Goal: Obtain resource: Obtain resource

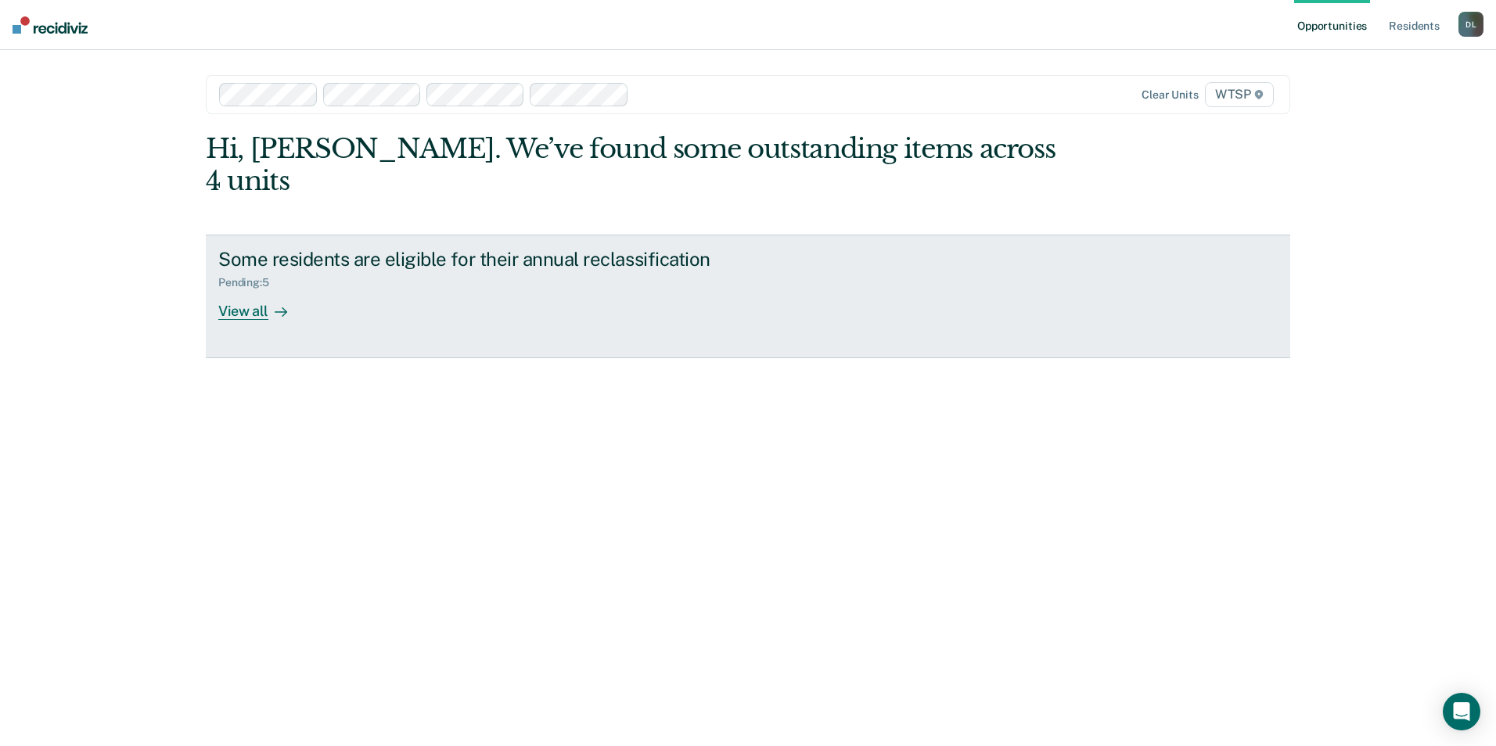
click at [257, 289] on div "View all" at bounding box center [262, 304] width 88 height 31
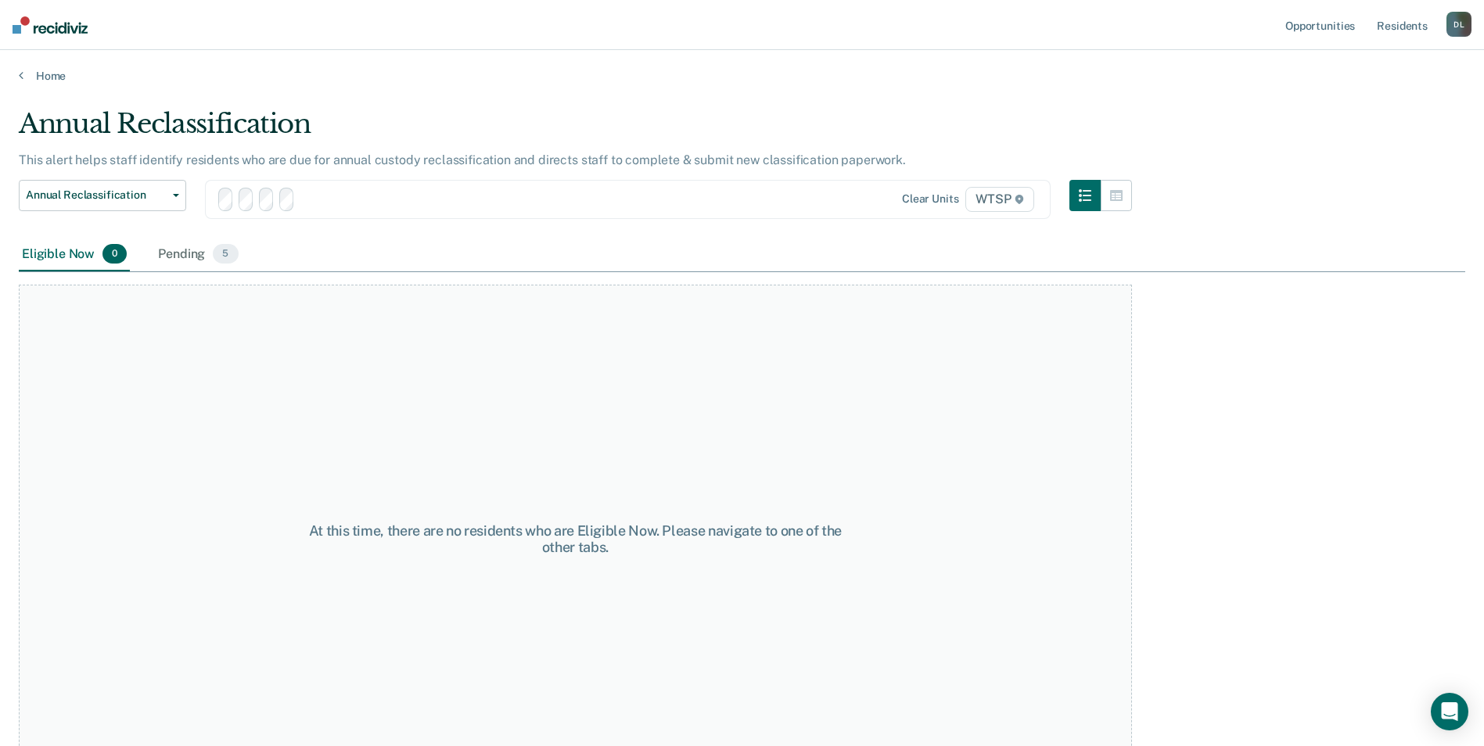
click at [257, 281] on div "At this time, there are no residents who are Eligible Now. Please navigate to o…" at bounding box center [575, 532] width 1113 height 521
click at [1413, 24] on link "Resident s" at bounding box center [1402, 25] width 57 height 50
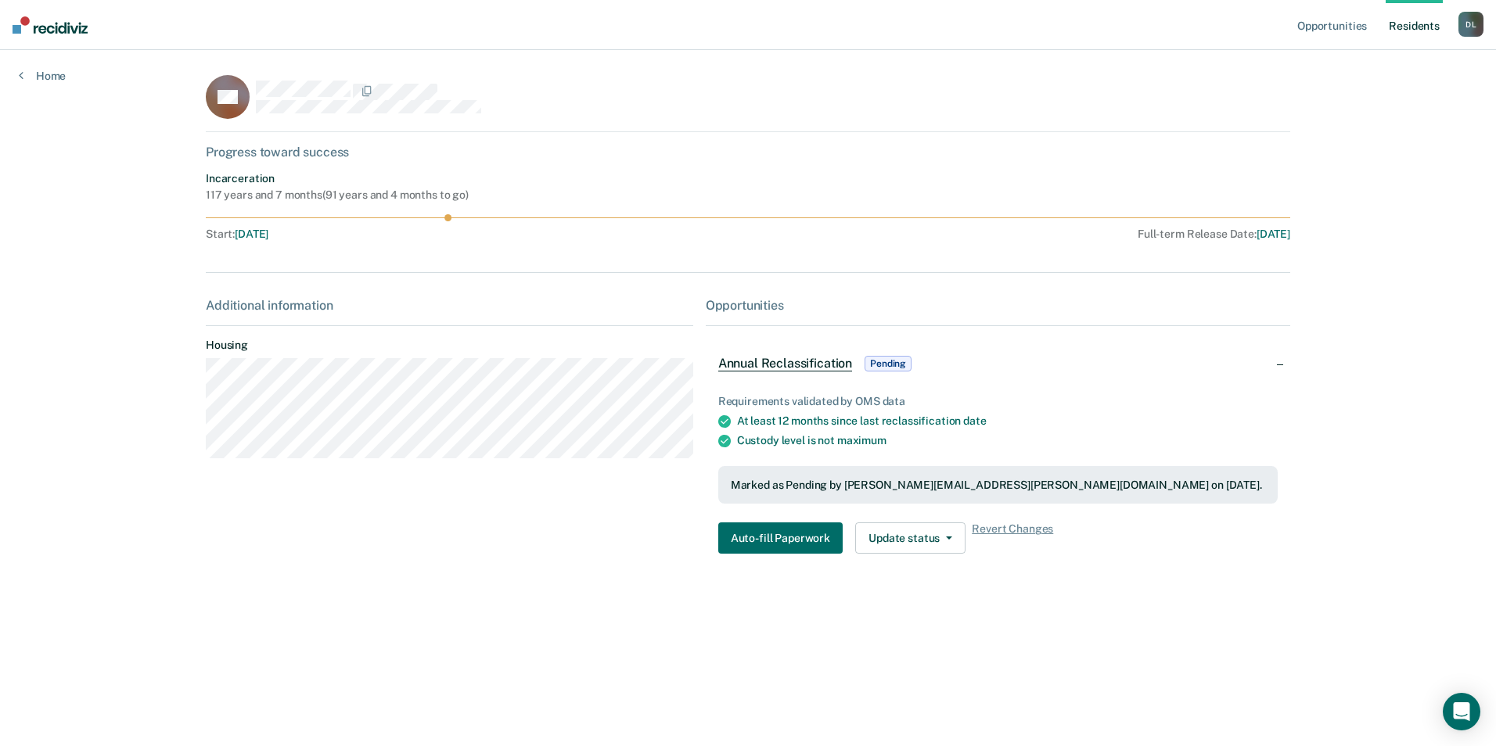
click at [811, 361] on span "Annual Reclassification" at bounding box center [785, 364] width 134 height 16
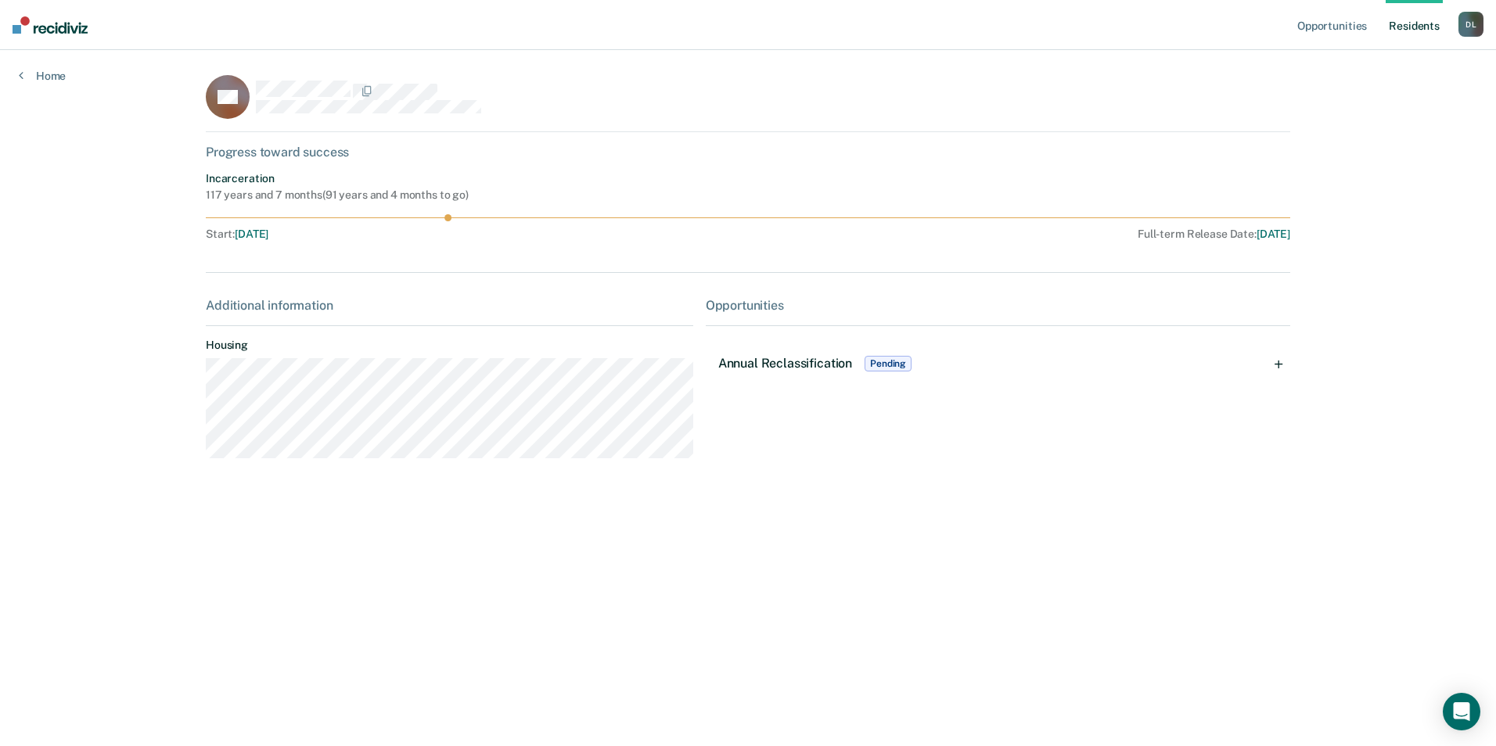
click at [900, 364] on span "Pending" at bounding box center [887, 364] width 47 height 16
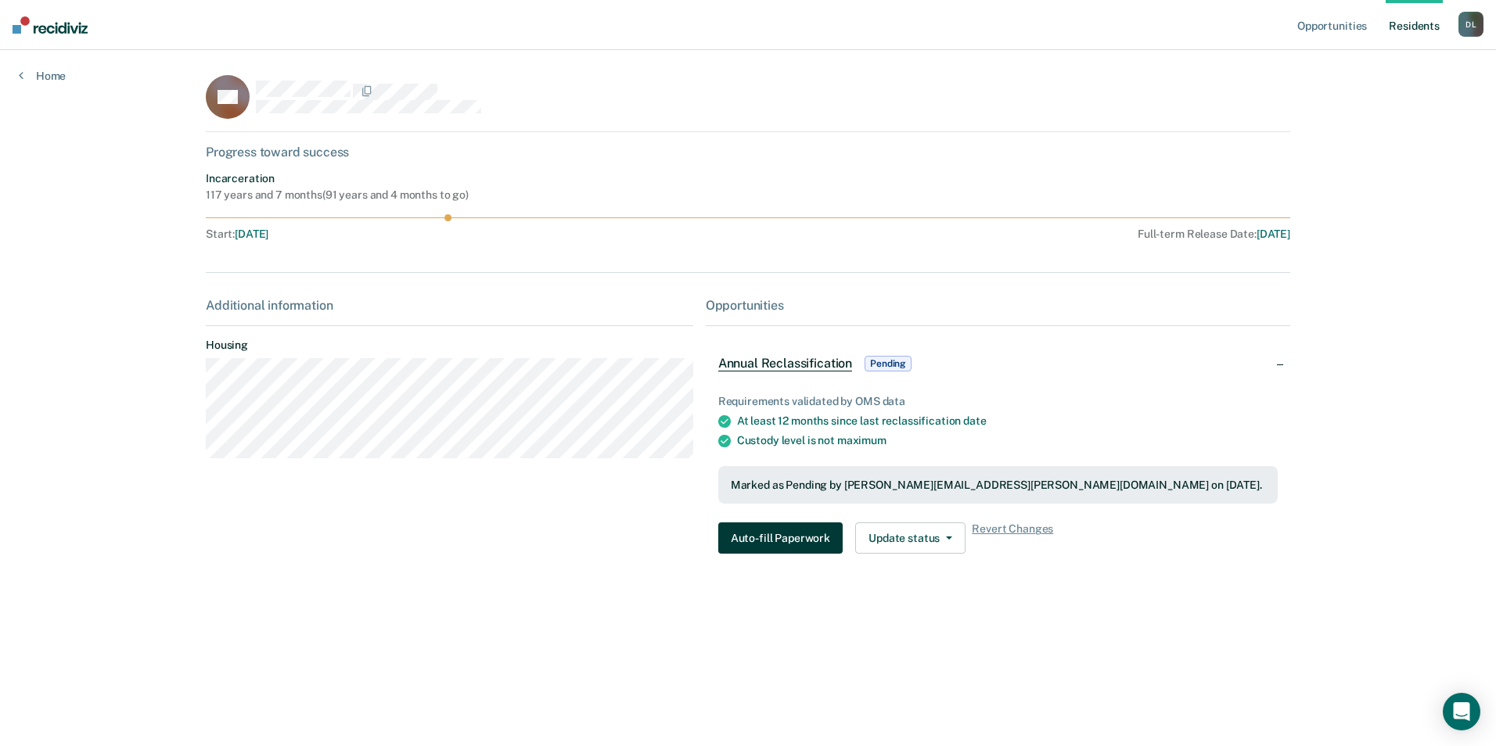
click at [771, 536] on button "Auto-fill Paperwork" at bounding box center [780, 537] width 124 height 31
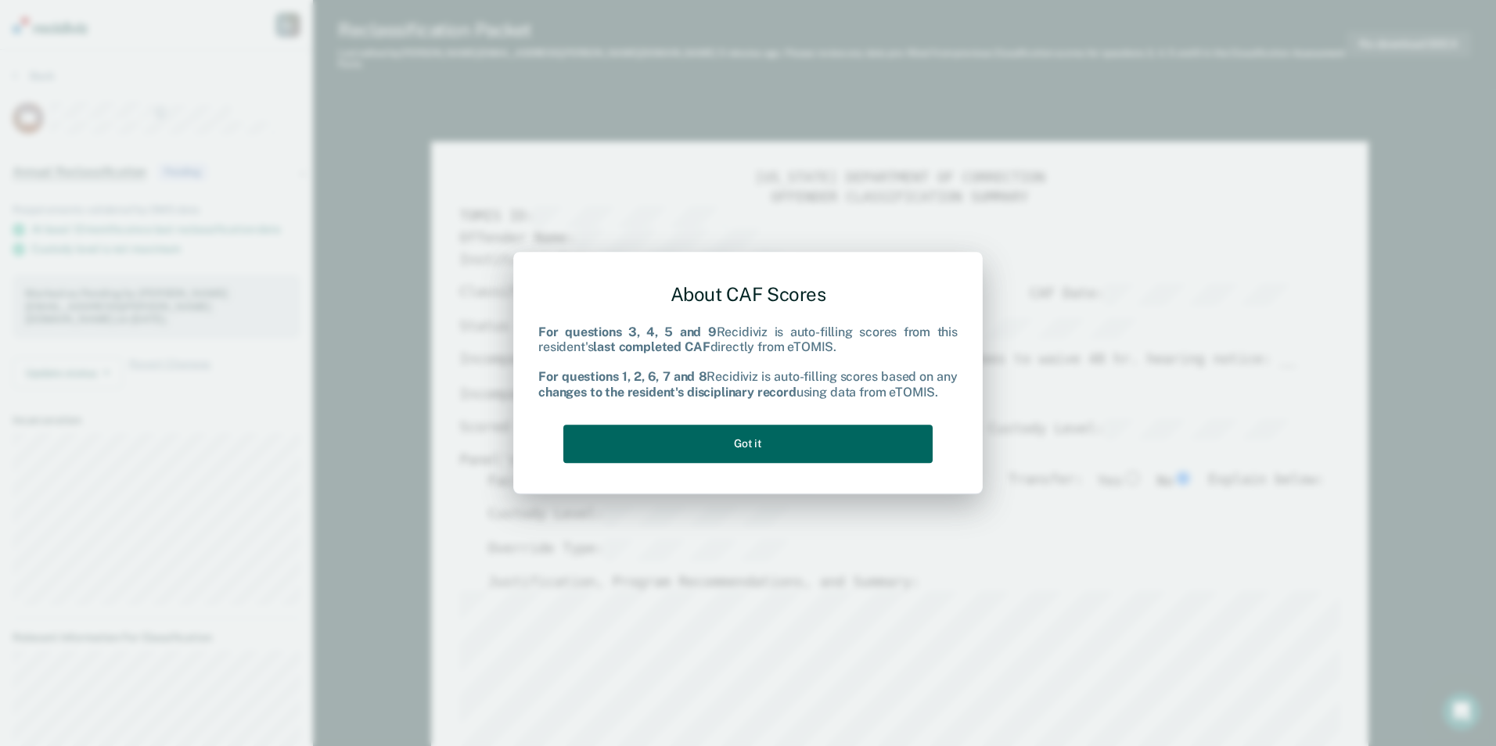
click at [774, 447] on button "Got it" at bounding box center [747, 444] width 369 height 38
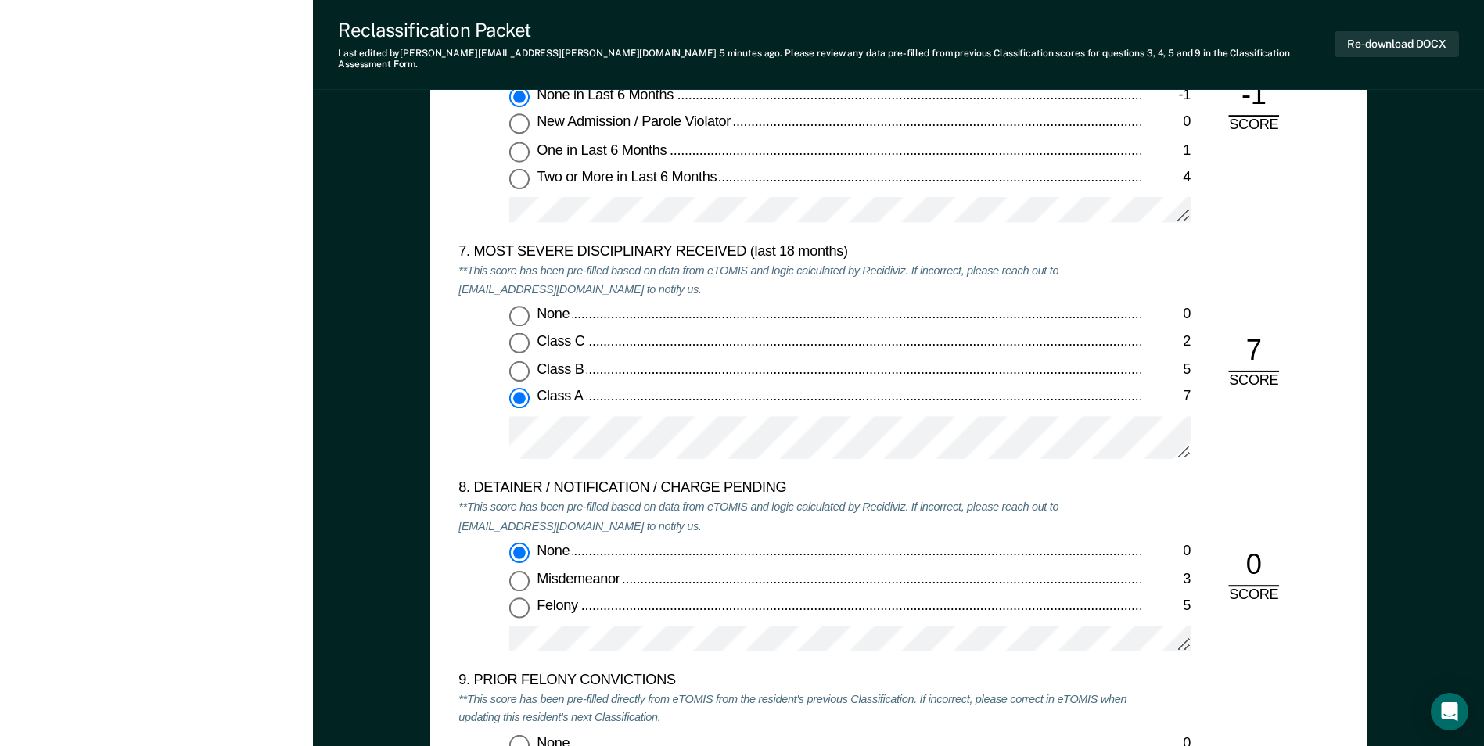
scroll to position [2816, 0]
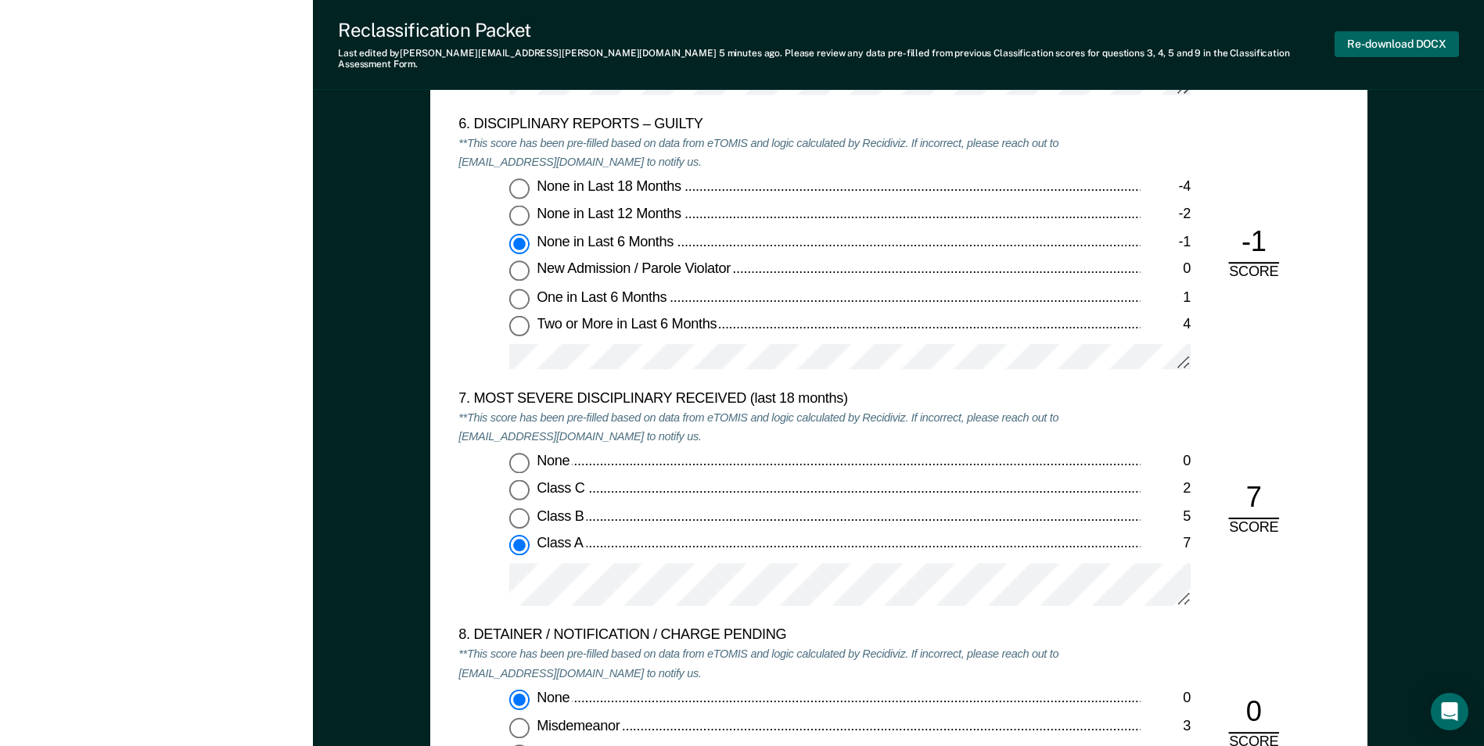
click at [1395, 31] on button "Re-download DOCX" at bounding box center [1396, 44] width 124 height 26
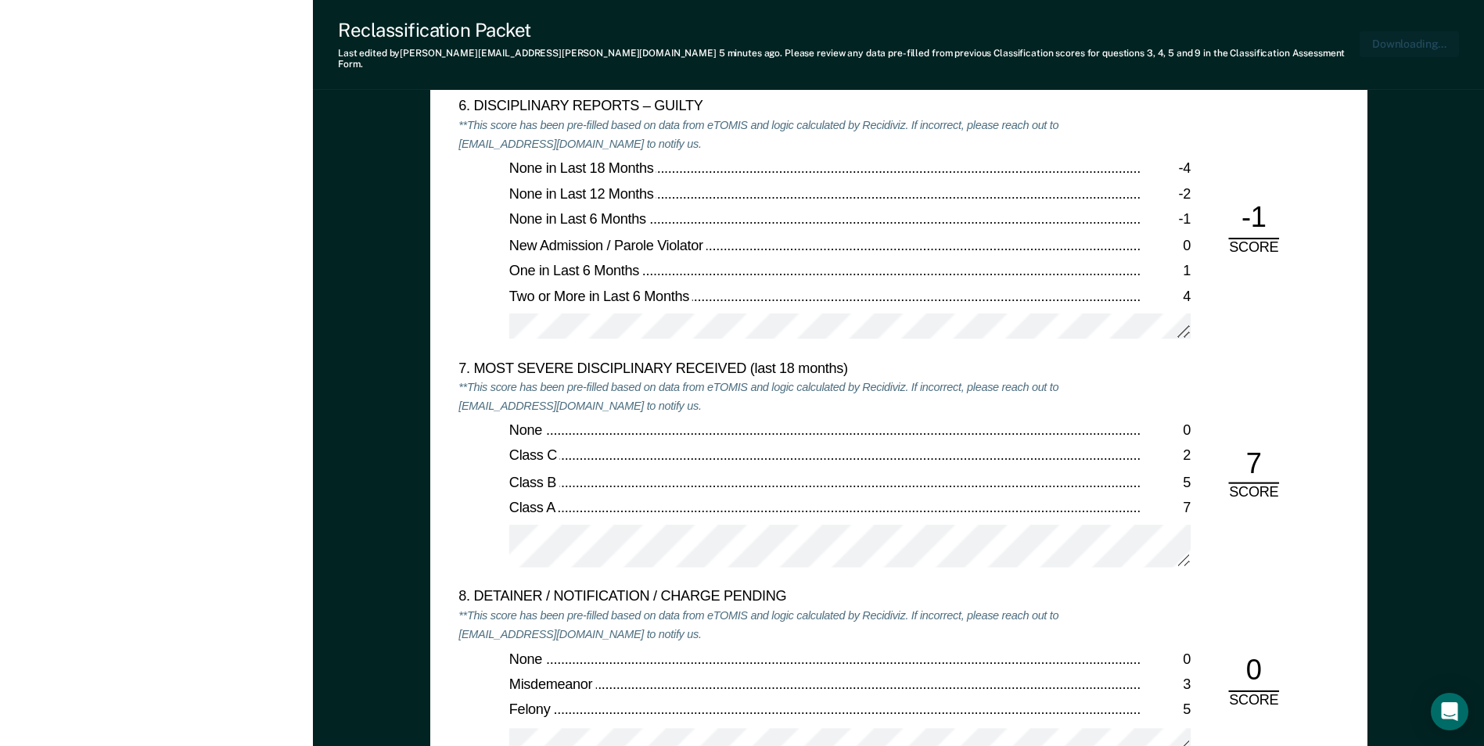
type textarea "x"
